Goal: Register for event/course

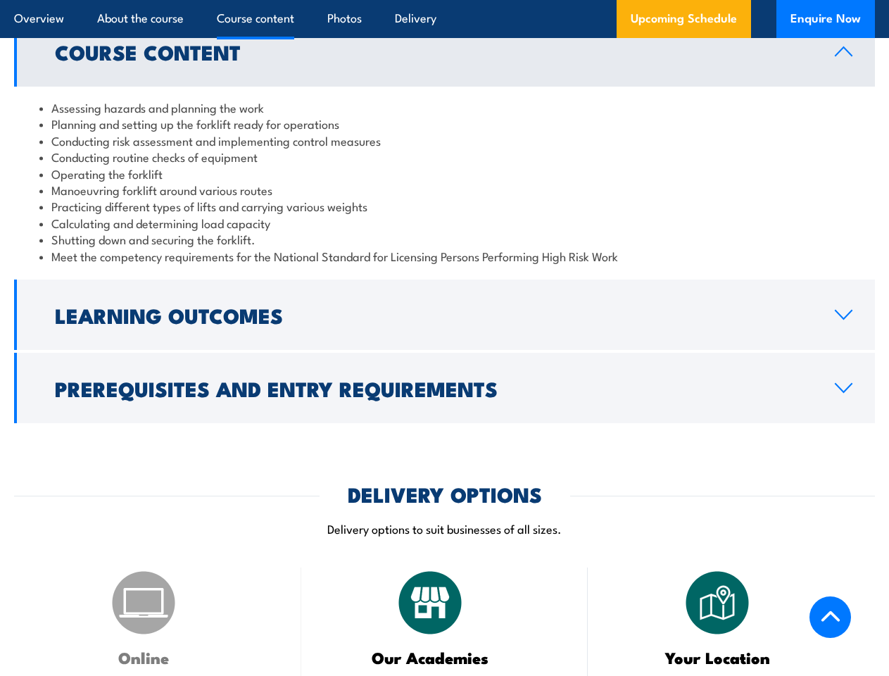
click at [444, 0] on article "Overview About the course Course content Photos Delivery Upcoming Schedule Enqu…" at bounding box center [444, 19] width 861 height 38
click at [444, 306] on h2 "Learning Outcomes" at bounding box center [434, 315] width 758 height 18
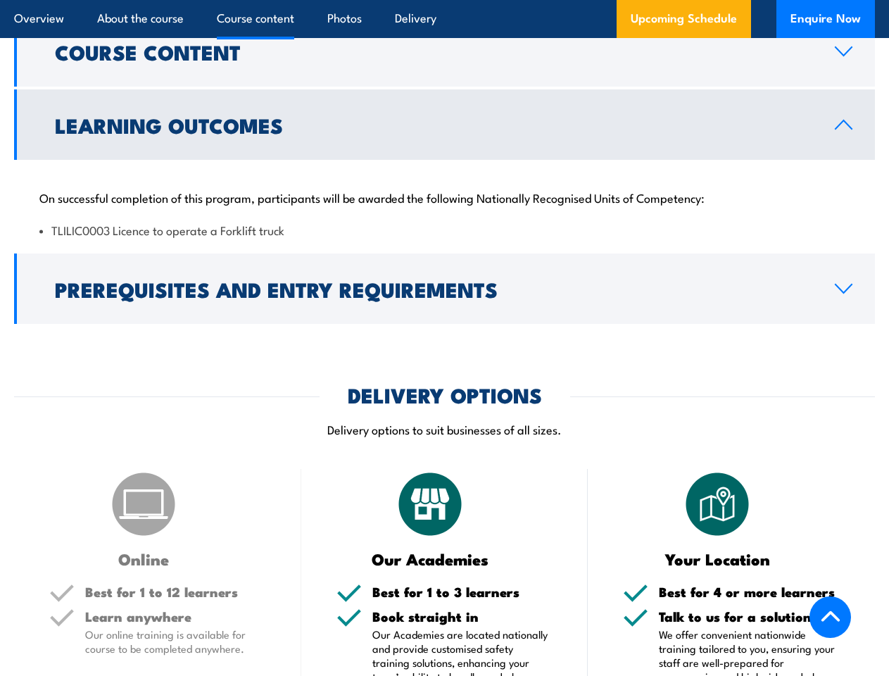
click at [444, 385] on h2 "DELIVERY OPTIONS" at bounding box center [445, 394] width 194 height 18
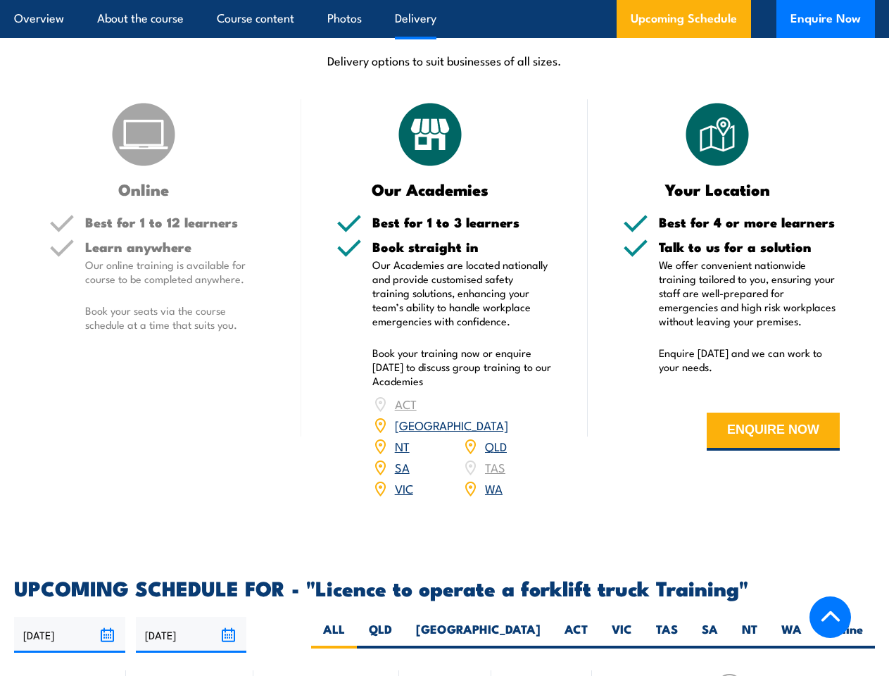
click at [444, 0] on article "Overview About the course Course content Photos Delivery Upcoming Schedule Enqu…" at bounding box center [444, 19] width 861 height 38
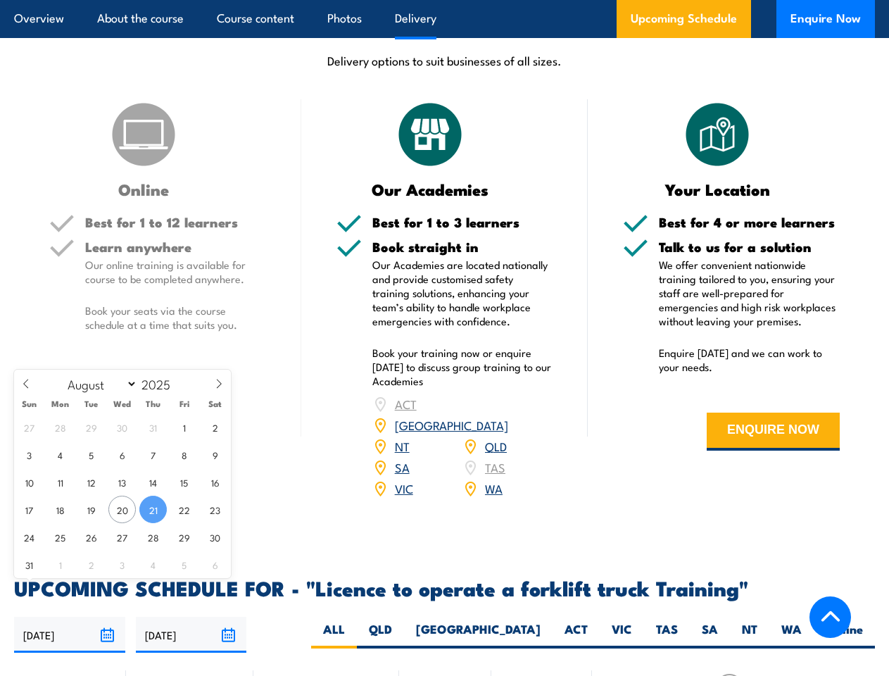
click at [70, 617] on input "[DATE]" at bounding box center [69, 635] width 111 height 36
click at [192, 617] on input "[DATE]" at bounding box center [191, 635] width 111 height 36
